Goal: Transaction & Acquisition: Purchase product/service

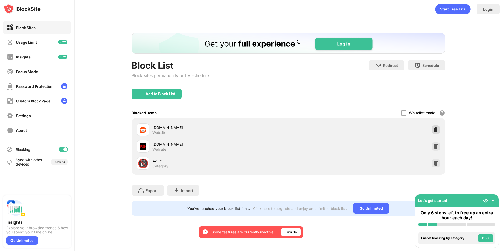
click at [436, 128] on img at bounding box center [436, 129] width 5 height 5
click at [167, 93] on div "Add to Block List" at bounding box center [161, 94] width 30 height 4
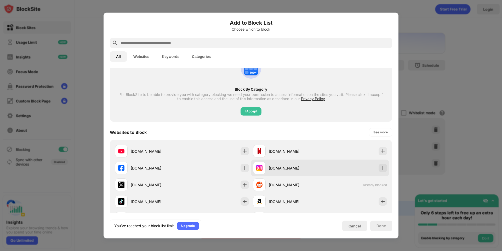
scroll to position [33, 0]
click at [381, 167] on img at bounding box center [383, 167] width 5 height 5
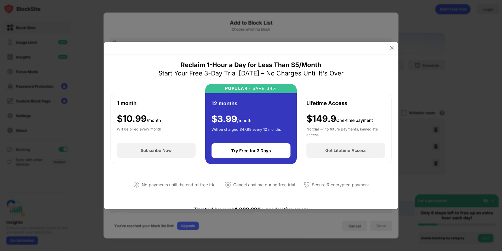
click at [388, 52] on div at bounding box center [251, 48] width 294 height 13
click at [335, 116] on div "$149.9 One-time payment" at bounding box center [340, 118] width 66 height 11
drag, startPoint x: 326, startPoint y: 103, endPoint x: 322, endPoint y: 104, distance: 4.3
click at [324, 103] on div "Lifetime Access" at bounding box center [327, 103] width 41 height 8
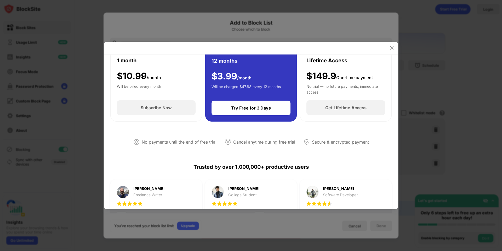
scroll to position [44, 0]
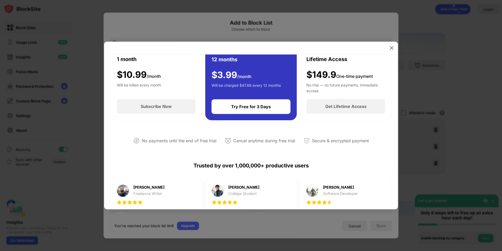
drag, startPoint x: 413, startPoint y: 58, endPoint x: 409, endPoint y: 53, distance: 6.5
click at [413, 57] on div at bounding box center [251, 125] width 502 height 251
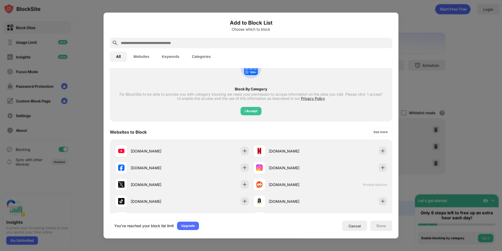
click at [412, 58] on div at bounding box center [251, 125] width 502 height 251
